Goal: Task Accomplishment & Management: Complete application form

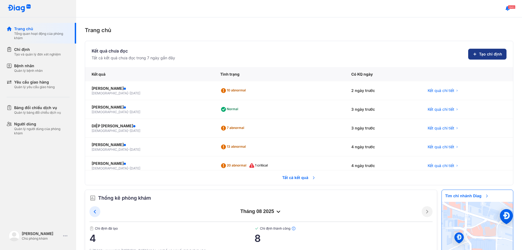
click at [482, 52] on span "Tạo chỉ định" at bounding box center [490, 53] width 23 height 5
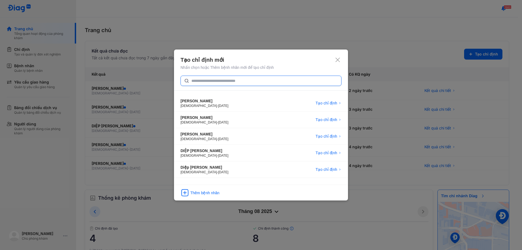
click at [217, 78] on input "text" at bounding box center [264, 81] width 147 height 10
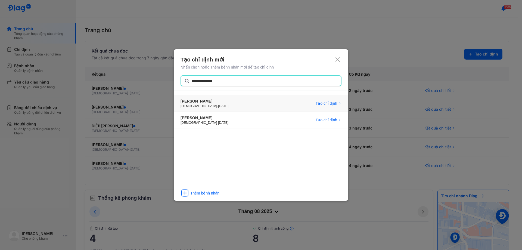
type input "**********"
click at [327, 105] on span "Tạo chỉ định" at bounding box center [326, 103] width 21 height 5
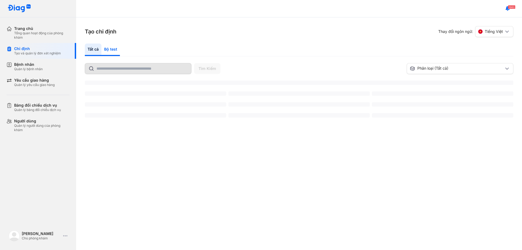
click at [111, 50] on div "Bộ test" at bounding box center [110, 50] width 18 height 13
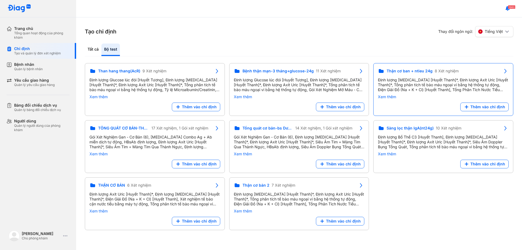
click at [378, 106] on div "Thêm vào chỉ định" at bounding box center [443, 107] width 131 height 9
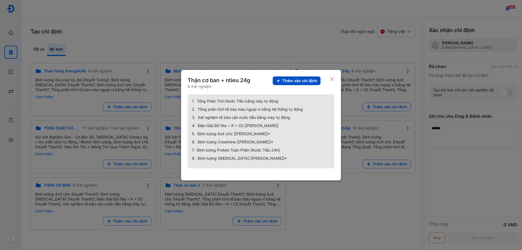
click at [305, 79] on span "Thêm vào chỉ định" at bounding box center [300, 80] width 35 height 5
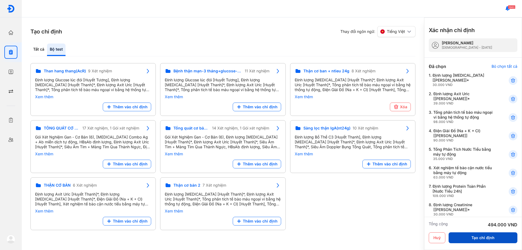
click at [474, 237] on button "Tạo chỉ định" at bounding box center [483, 237] width 69 height 11
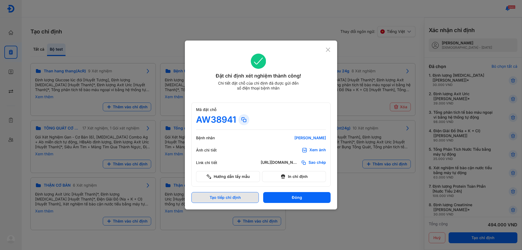
click at [223, 198] on button "Tạo tiếp chỉ định" at bounding box center [224, 197] width 67 height 11
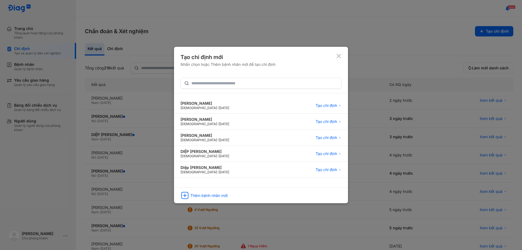
click at [337, 57] on icon at bounding box center [338, 55] width 5 height 5
